Goal: Consume media (video, audio)

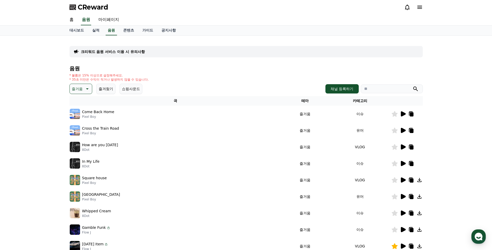
click at [86, 87] on icon at bounding box center [87, 89] width 6 height 6
click at [82, 115] on button "환상적인" at bounding box center [79, 115] width 19 height 11
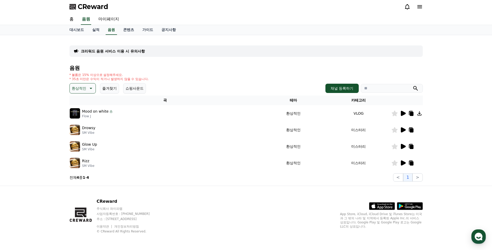
click at [404, 114] on icon at bounding box center [403, 113] width 6 height 6
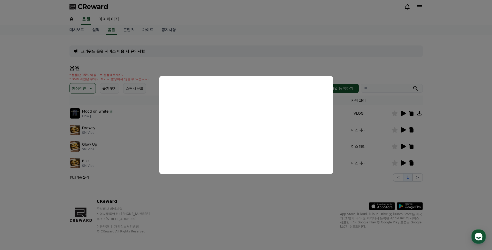
click at [254, 39] on button "close modal" at bounding box center [246, 125] width 492 height 250
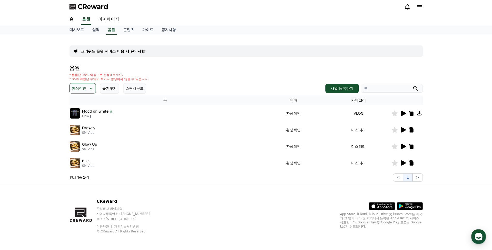
click at [412, 114] on icon at bounding box center [412, 114] width 4 height 4
